Goal: Communication & Community: Connect with others

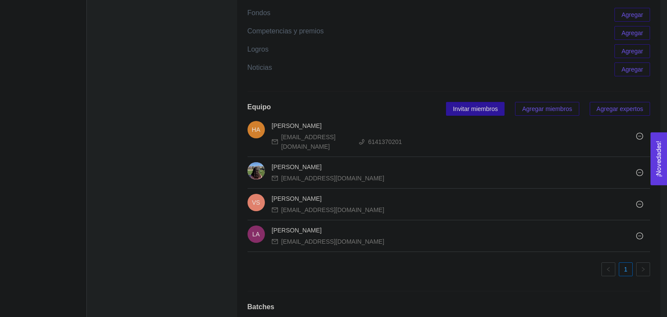
scroll to position [617, 0]
click at [463, 105] on span "Invitar miembros" at bounding box center [475, 110] width 45 height 10
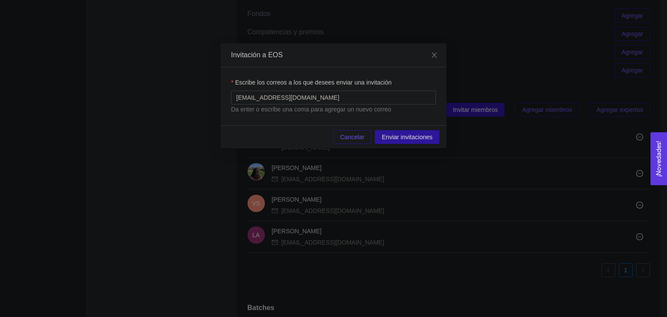
click at [351, 131] on button "Cancelar" at bounding box center [352, 137] width 38 height 14
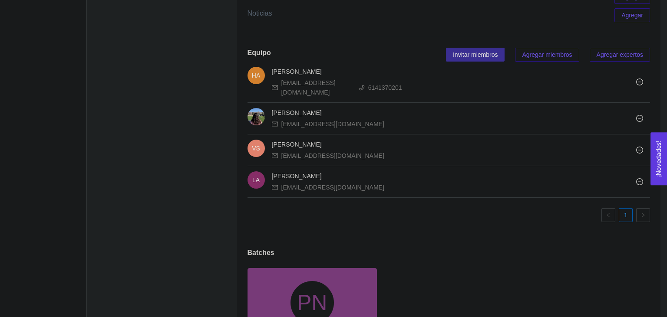
scroll to position [587, 0]
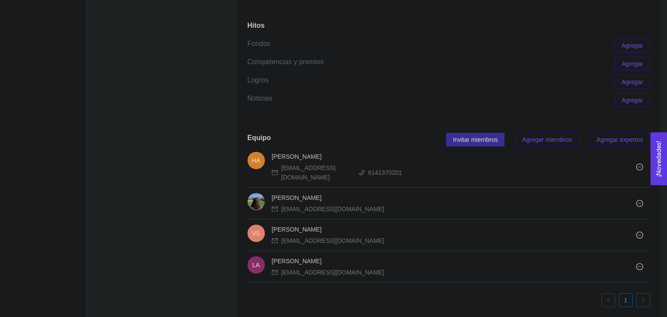
click at [464, 133] on button "Invitar miembros" at bounding box center [475, 140] width 59 height 14
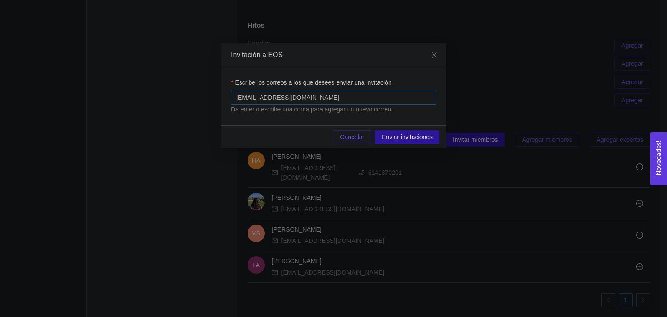
click at [322, 92] on div "[EMAIL_ADDRESS][DOMAIN_NAME]" at bounding box center [333, 98] width 205 height 14
paste input "[EMAIL_ADDRESS][DOMAIN_NAME]"
type input "[EMAIL_ADDRESS][DOMAIN_NAME]"
click at [301, 124] on div "Escribe los correos a los que desees enviar una invitación [EMAIL_ADDRESS][DOMA…" at bounding box center [334, 96] width 226 height 58
click at [393, 137] on span "Enviar invitaciones" at bounding box center [407, 137] width 51 height 10
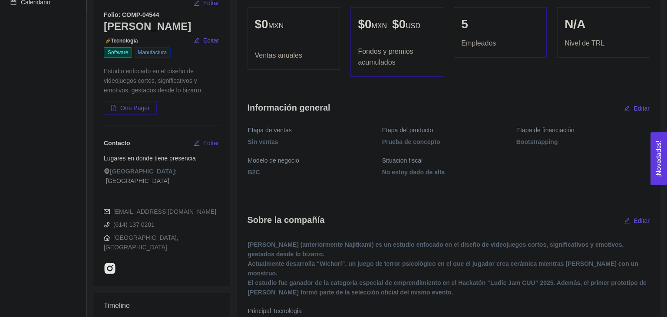
scroll to position [0, 0]
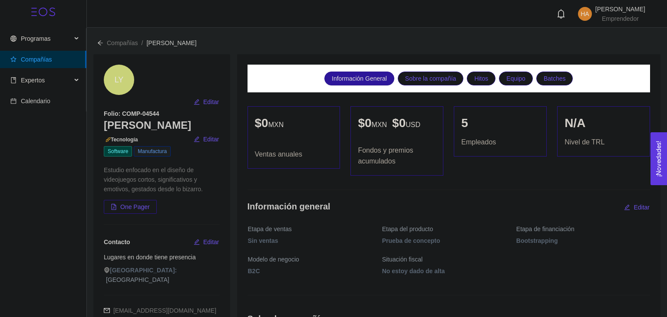
click at [414, 68] on div "Información General Sobre la compañía Hitos Equipo Batches" at bounding box center [448, 79] width 403 height 28
click at [418, 81] on span "Sobre la compañía" at bounding box center [430, 78] width 51 height 13
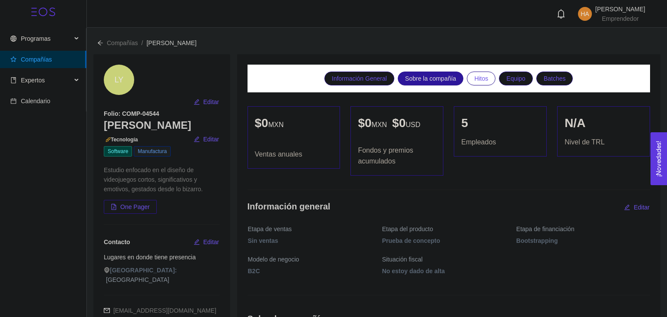
click at [483, 81] on span "Hitos" at bounding box center [481, 78] width 14 height 13
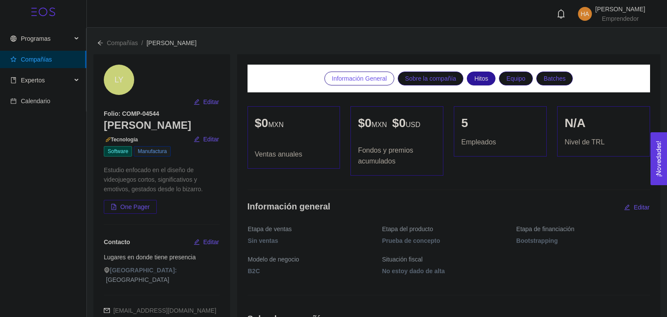
click at [363, 81] on span "Información General" at bounding box center [359, 78] width 55 height 13
click at [53, 82] on span "Expertos" at bounding box center [40, 80] width 61 height 17
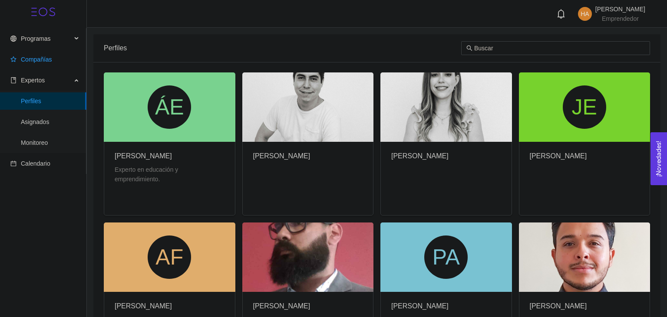
click at [25, 64] on span "Compañías" at bounding box center [44, 59] width 69 height 17
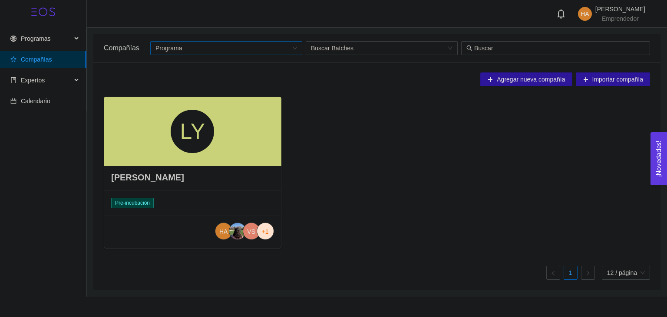
click at [289, 54] on input "search" at bounding box center [222, 48] width 135 height 13
click at [335, 46] on input "search" at bounding box center [378, 48] width 135 height 13
click at [329, 83] on div "Agregar nueva compañía Importar compañía" at bounding box center [377, 79] width 546 height 14
click at [77, 77] on div "Expertos" at bounding box center [43, 80] width 86 height 17
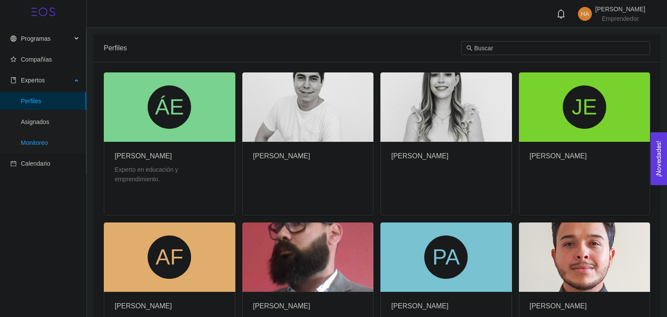
click at [52, 148] on span "Monitoreo" at bounding box center [50, 142] width 59 height 17
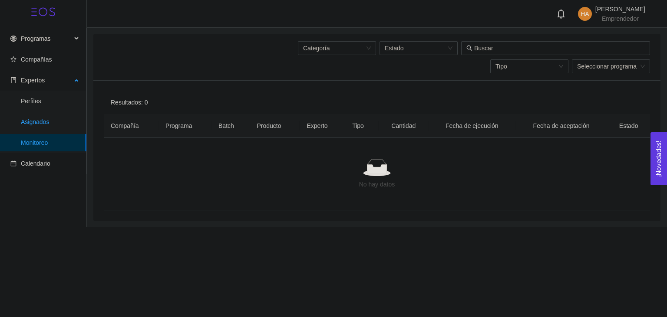
click at [55, 127] on span "Asignados" at bounding box center [50, 121] width 59 height 17
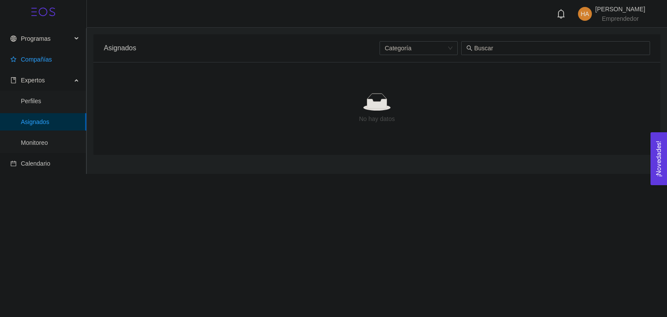
click at [45, 56] on span "Compañías" at bounding box center [36, 59] width 31 height 7
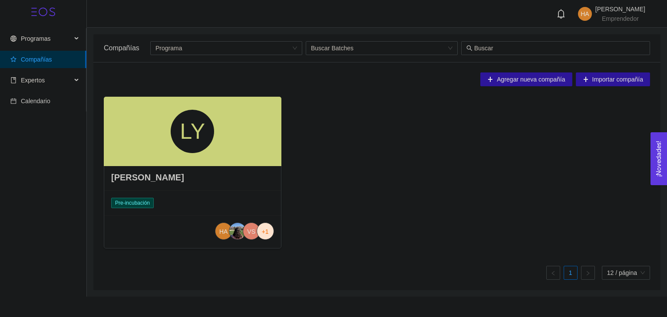
click at [122, 202] on span "Pre-incubación" at bounding box center [132, 203] width 43 height 10
click at [138, 184] on div "[PERSON_NAME]" at bounding box center [192, 178] width 177 height 26
click at [136, 178] on h4 "[PERSON_NAME]" at bounding box center [147, 177] width 73 height 12
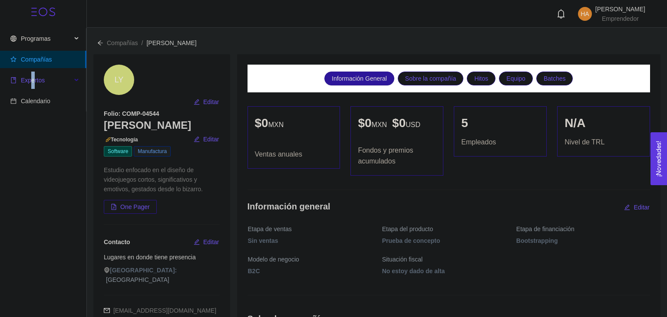
click at [32, 86] on span "Expertos" at bounding box center [40, 80] width 61 height 17
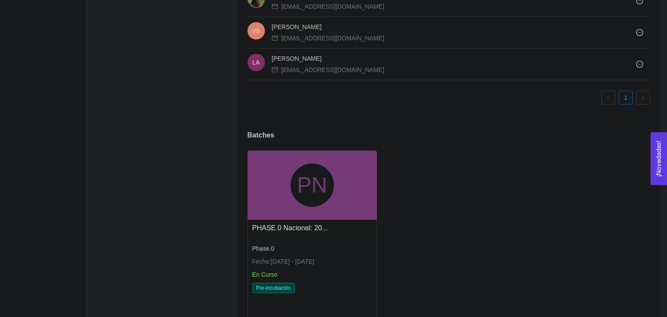
scroll to position [804, 0]
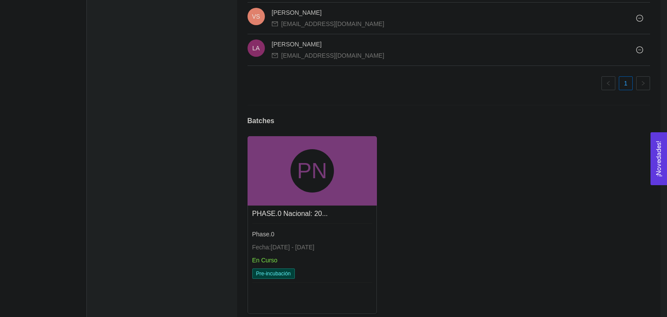
click at [264, 160] on div "PN" at bounding box center [311, 170] width 129 height 69
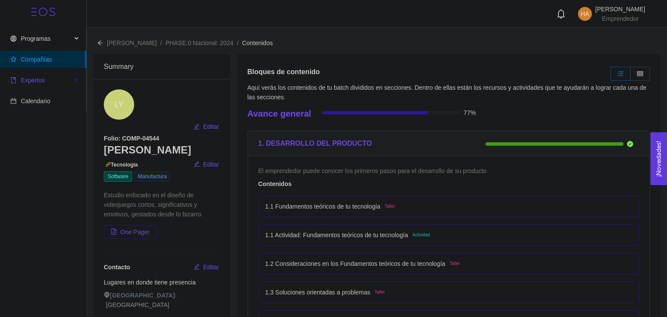
click at [47, 88] on span "Expertos" at bounding box center [40, 80] width 61 height 17
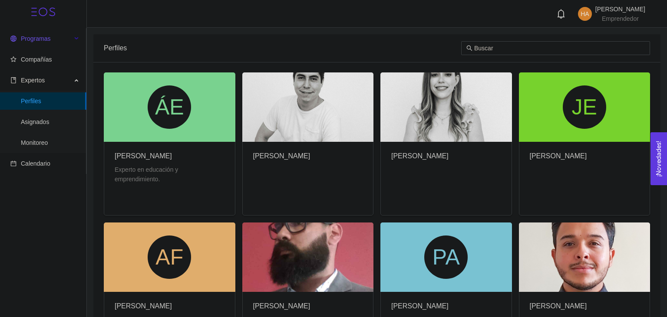
click at [40, 43] on span "Programas" at bounding box center [40, 38] width 61 height 17
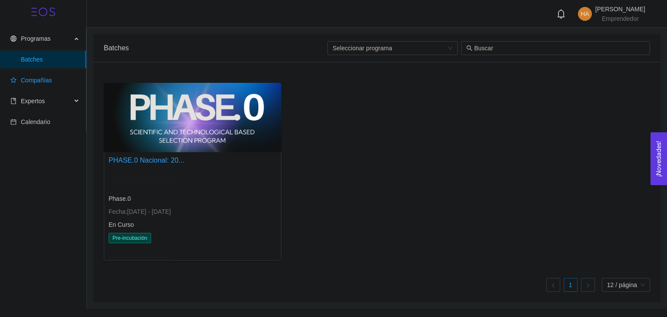
click at [54, 78] on span "Compañías" at bounding box center [44, 80] width 69 height 17
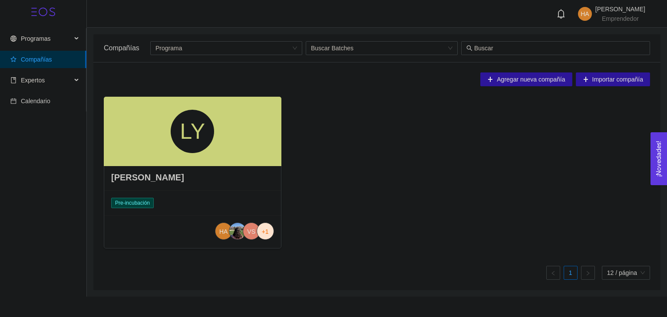
click at [378, 103] on div "LY Llama Yolk Pre-incubación HA VS +1" at bounding box center [376, 176] width 553 height 159
